Goal: Task Accomplishment & Management: Use online tool/utility

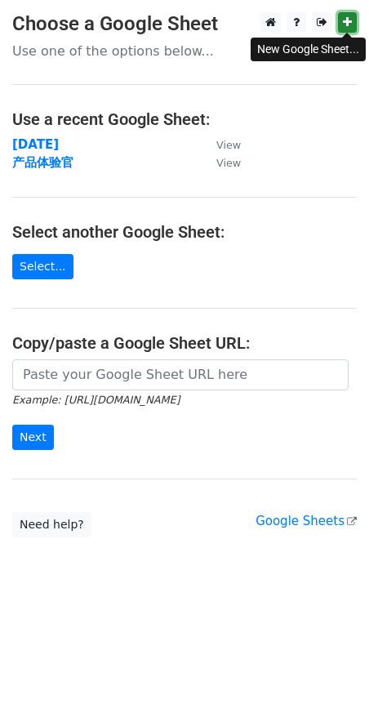
click at [346, 18] on icon at bounding box center [347, 21] width 9 height 11
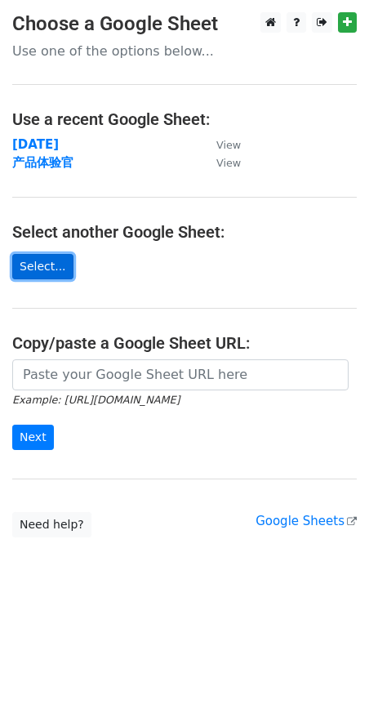
click at [52, 264] on link "Select..." at bounding box center [42, 266] width 61 height 25
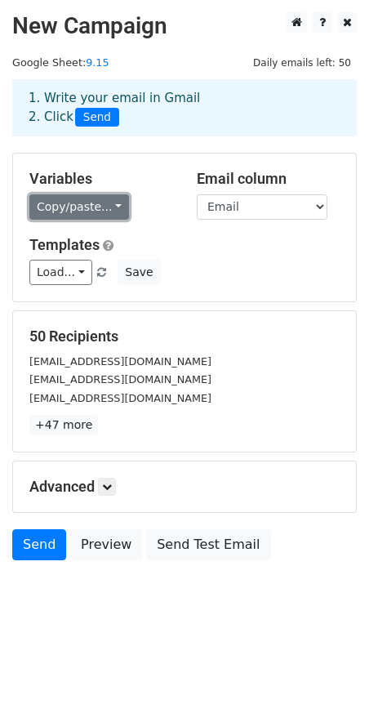
click at [113, 203] on link "Copy/paste..." at bounding box center [79, 206] width 100 height 25
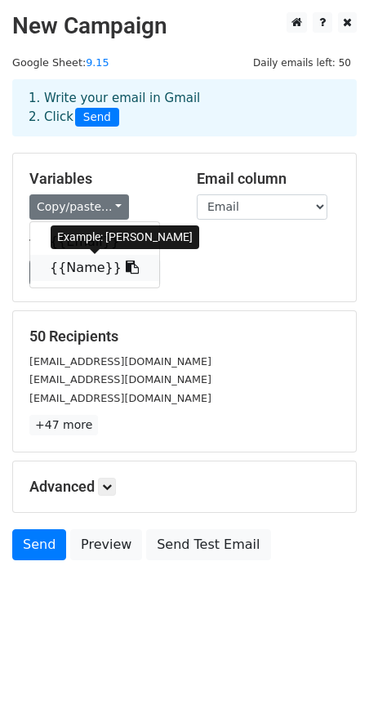
click at [88, 274] on link "{{Name}}" at bounding box center [94, 268] width 129 height 26
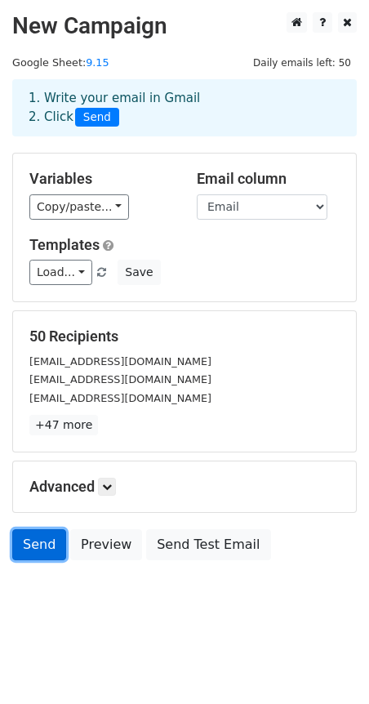
click at [24, 550] on link "Send" at bounding box center [39, 544] width 54 height 31
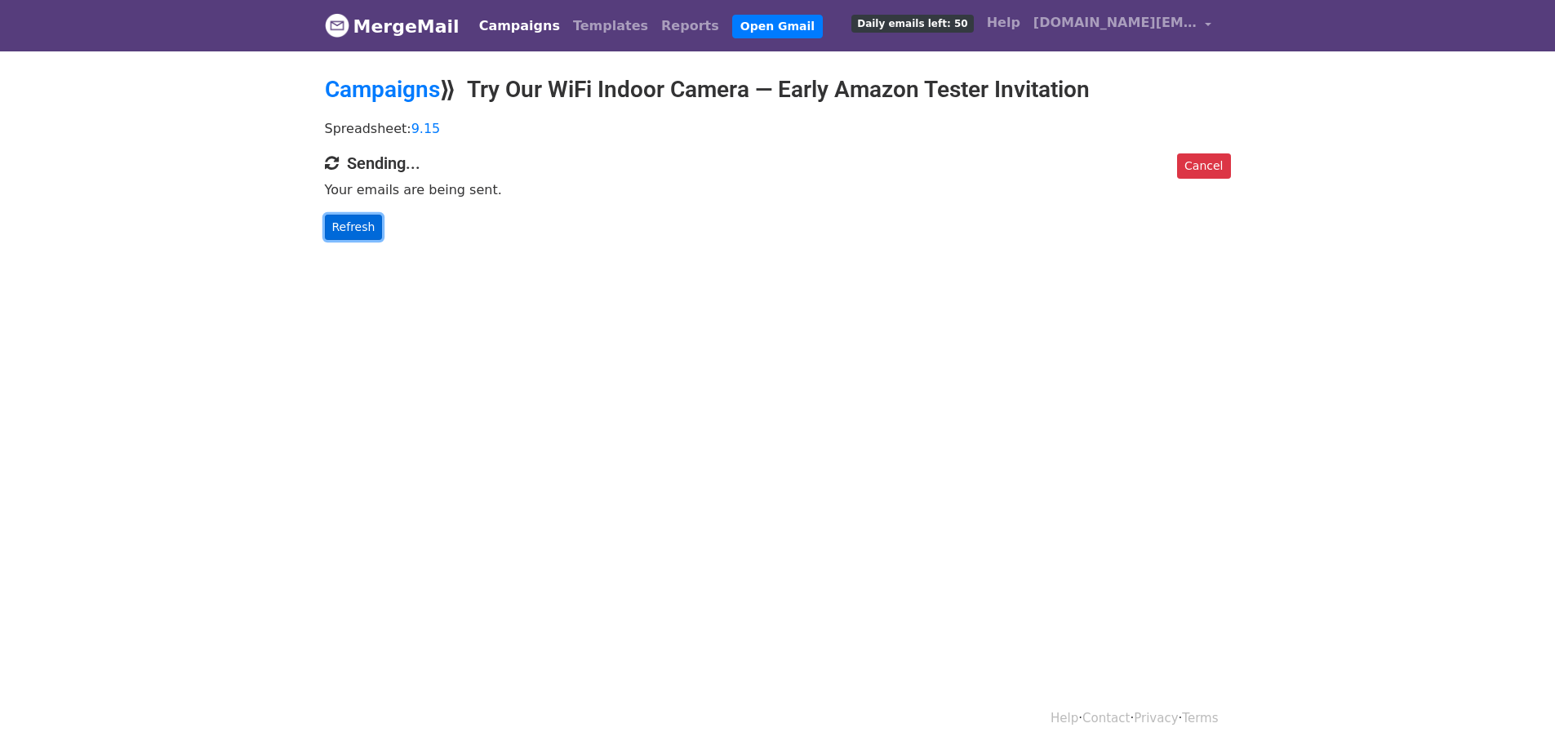
click at [349, 227] on link "Refresh" at bounding box center [354, 227] width 58 height 25
click at [344, 232] on link "Refresh" at bounding box center [354, 227] width 58 height 25
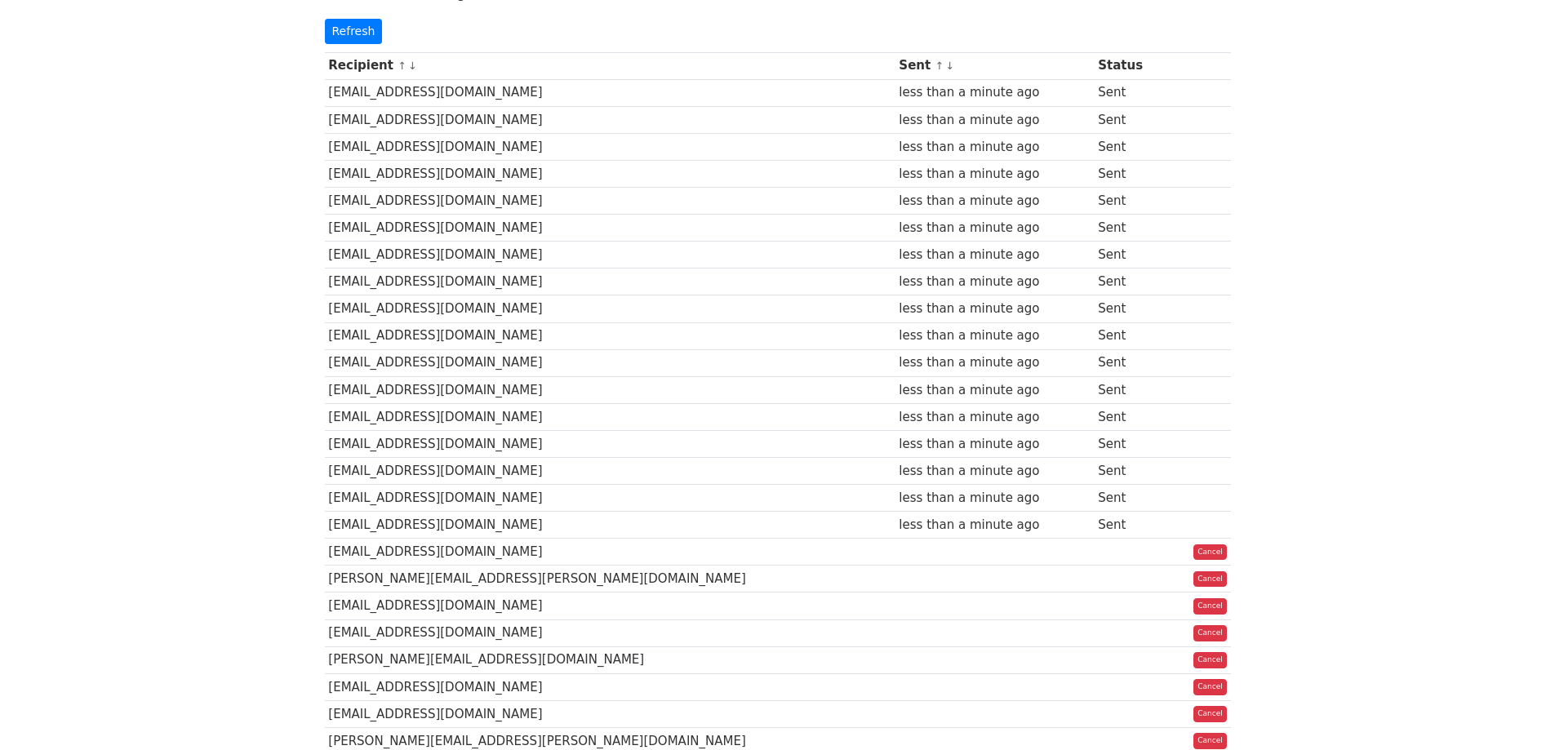
scroll to position [204, 0]
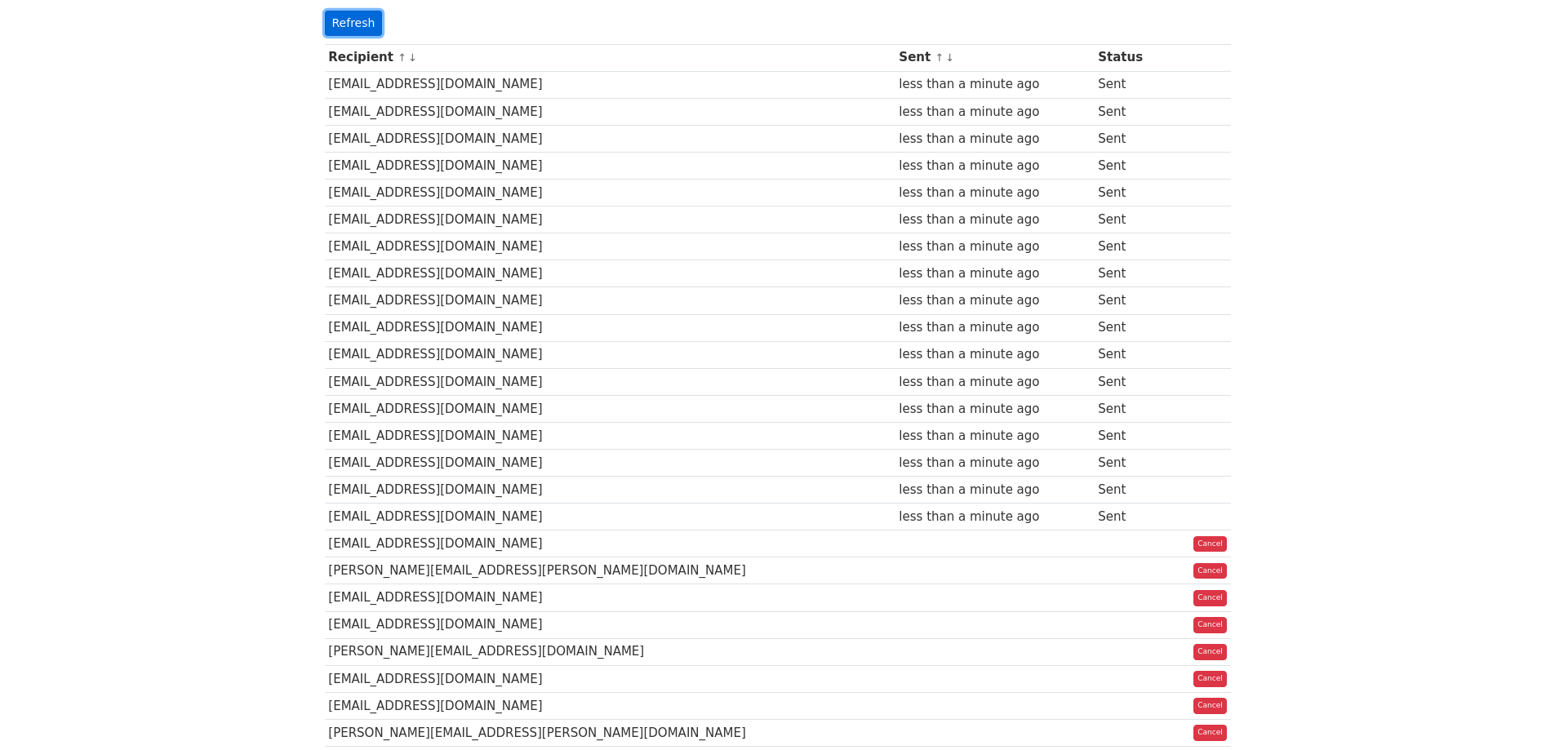
click at [355, 25] on link "Refresh" at bounding box center [354, 23] width 58 height 25
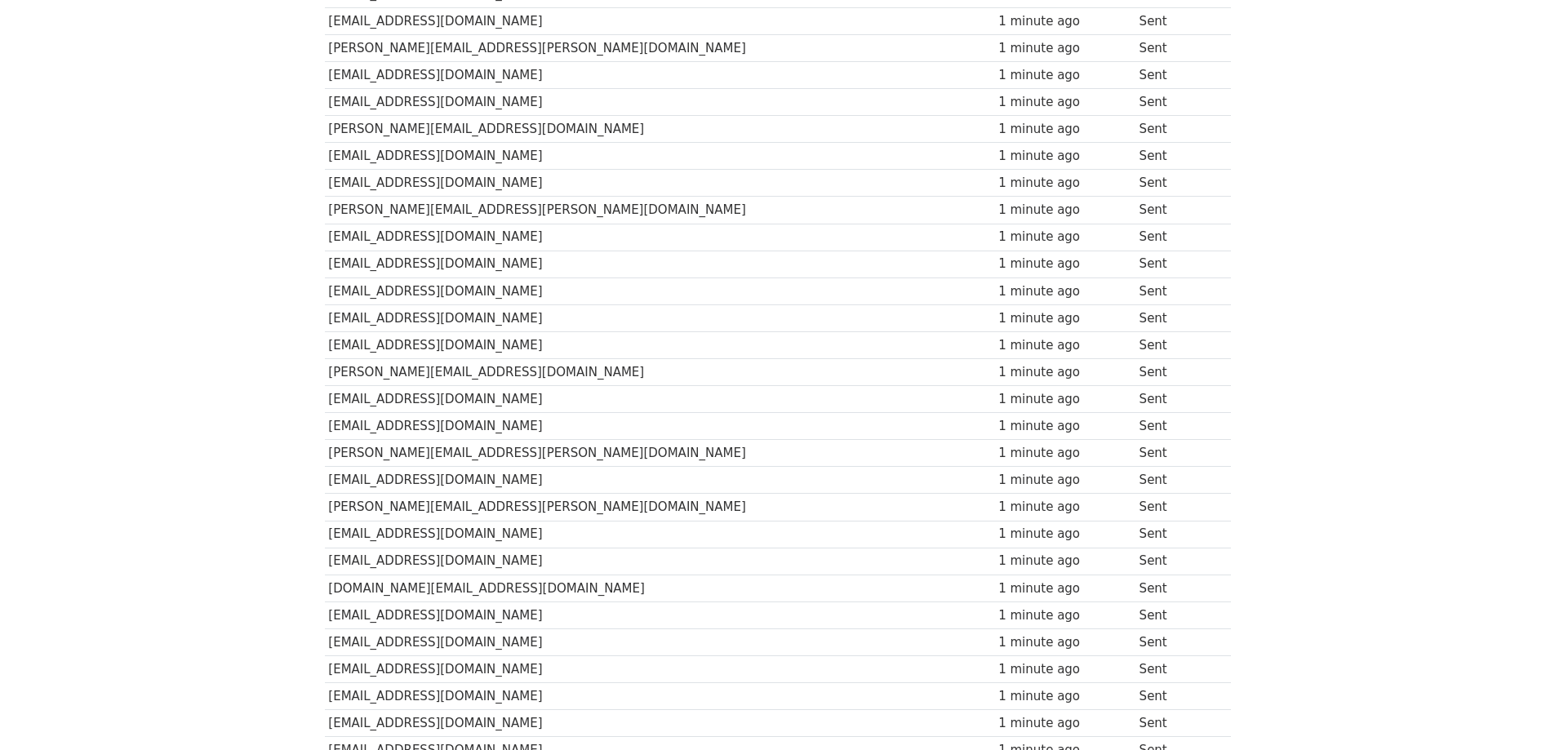
scroll to position [691, 0]
